Goal: Information Seeking & Learning: Learn about a topic

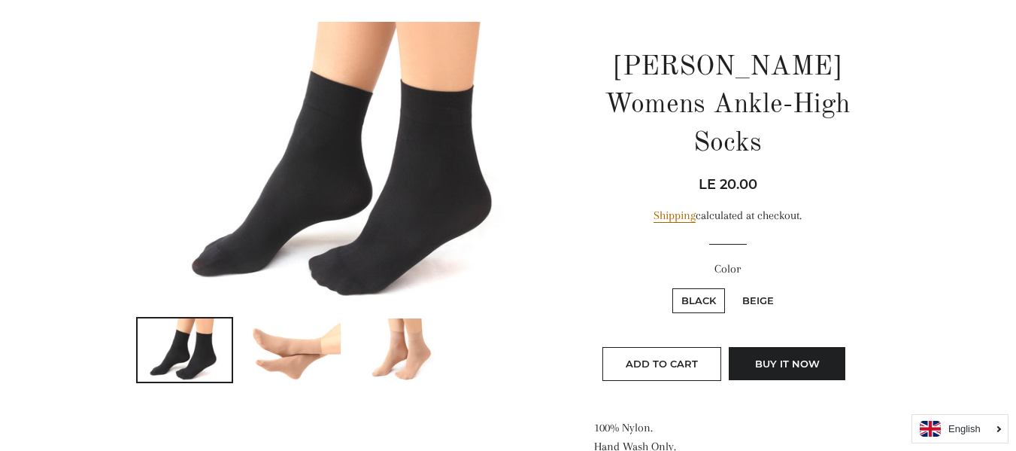
scroll to position [226, 0]
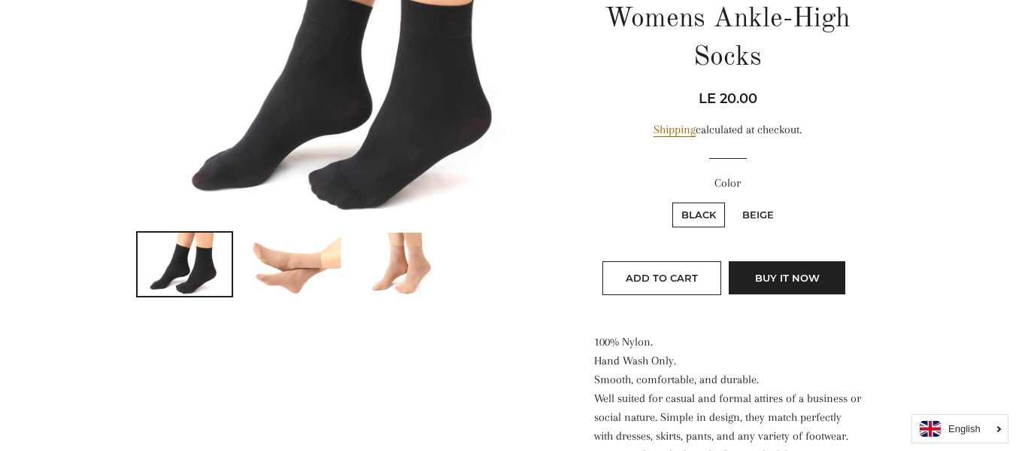
click at [433, 264] on img at bounding box center [402, 263] width 95 height 63
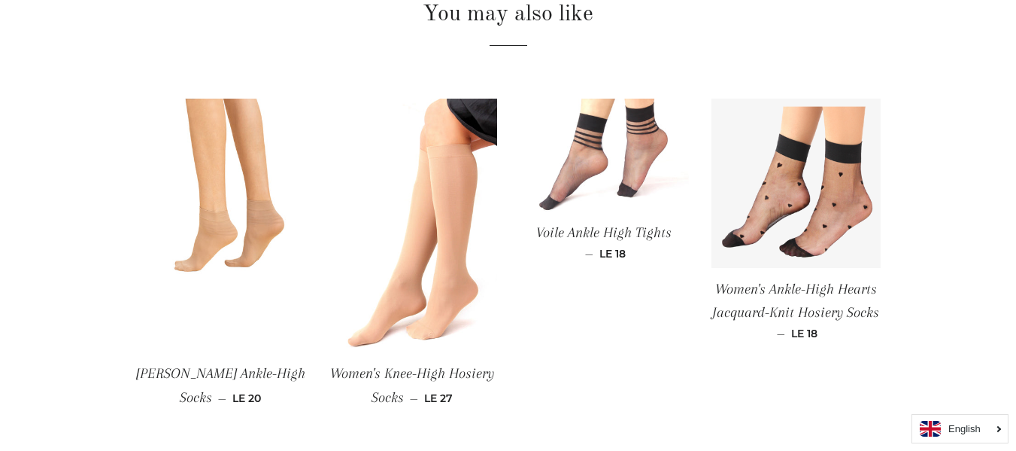
scroll to position [828, 0]
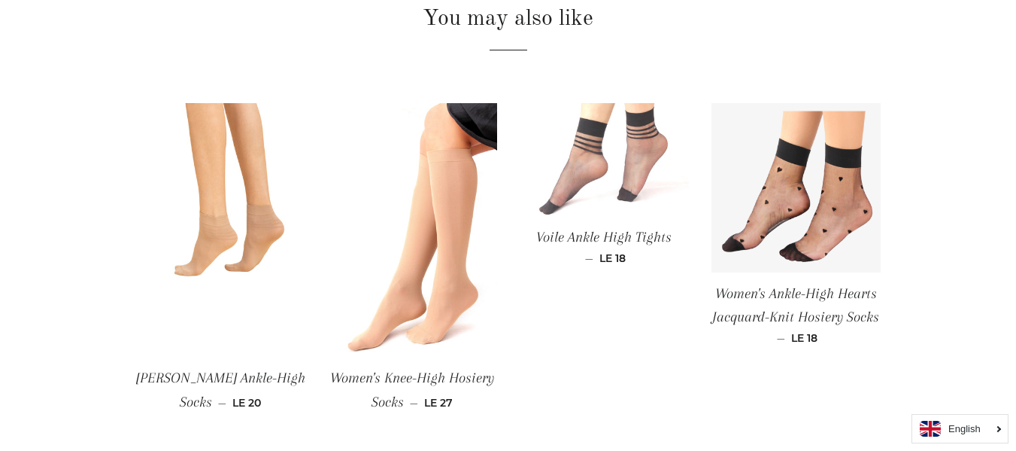
click at [639, 135] on img at bounding box center [604, 159] width 169 height 113
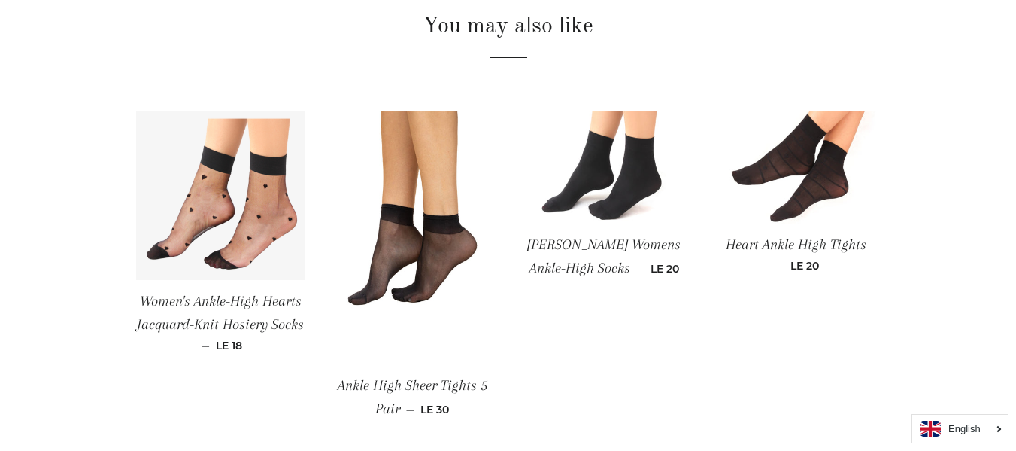
scroll to position [752, 0]
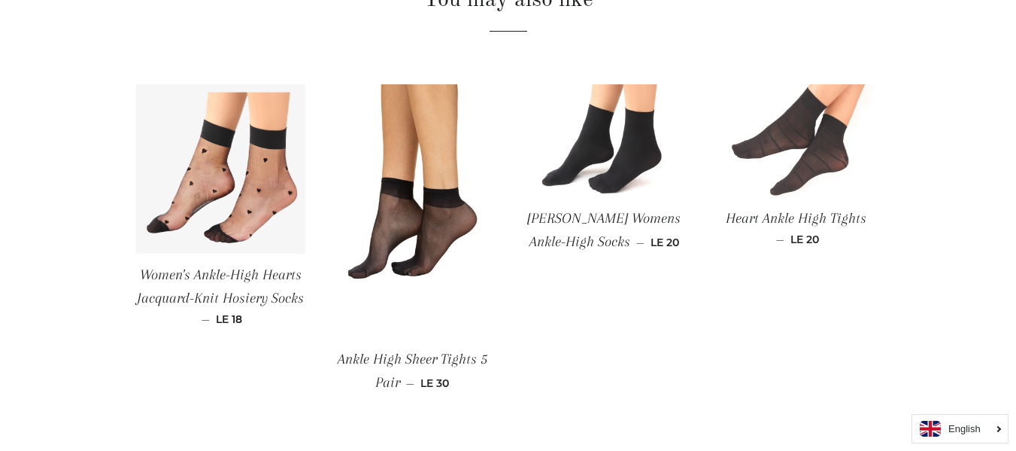
click at [798, 137] on img at bounding box center [796, 140] width 169 height 113
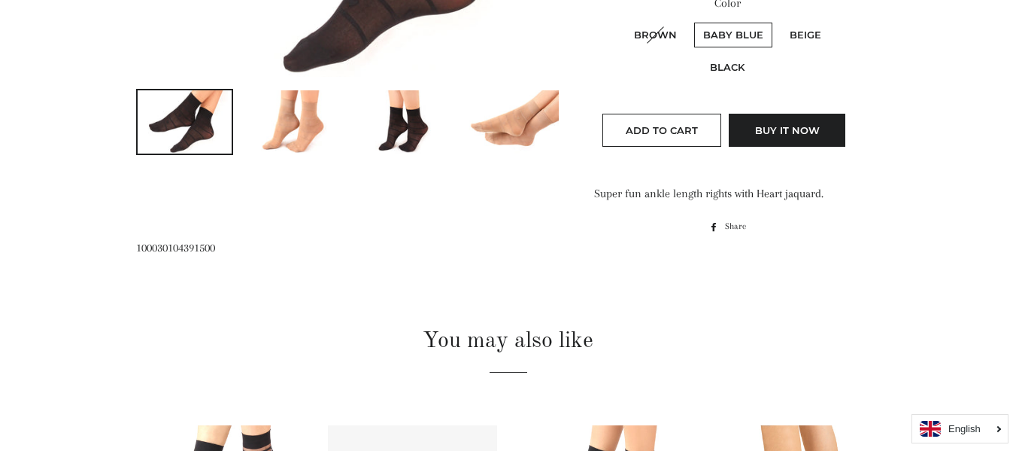
scroll to position [150, 0]
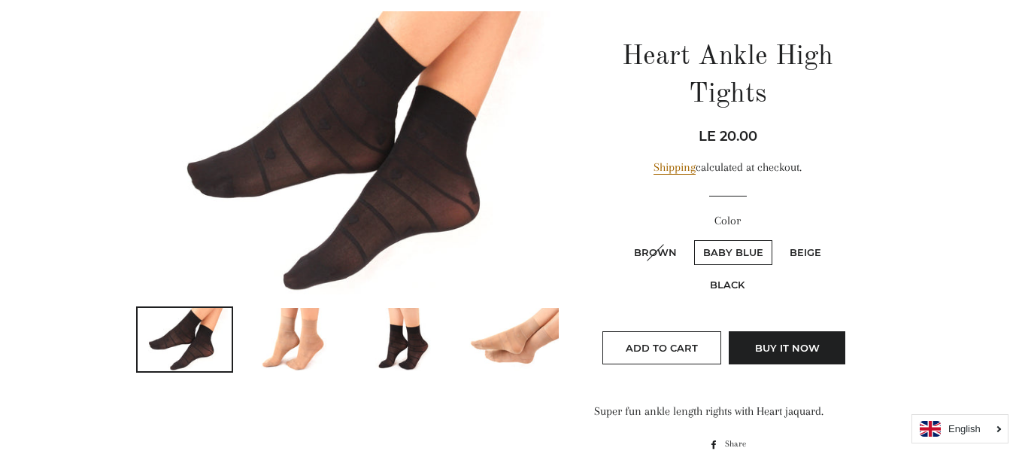
click at [397, 357] on img at bounding box center [402, 339] width 95 height 63
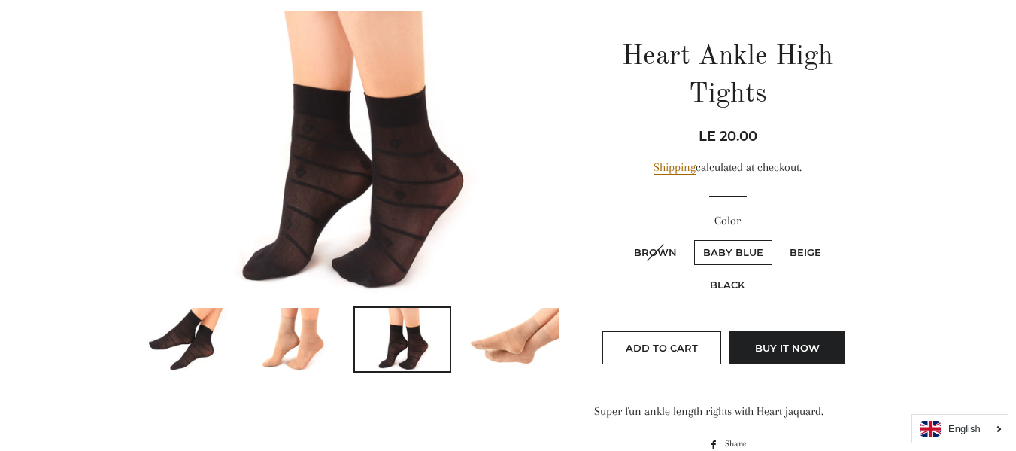
click at [295, 348] on img at bounding box center [293, 339] width 95 height 63
